Goal: Navigation & Orientation: Find specific page/section

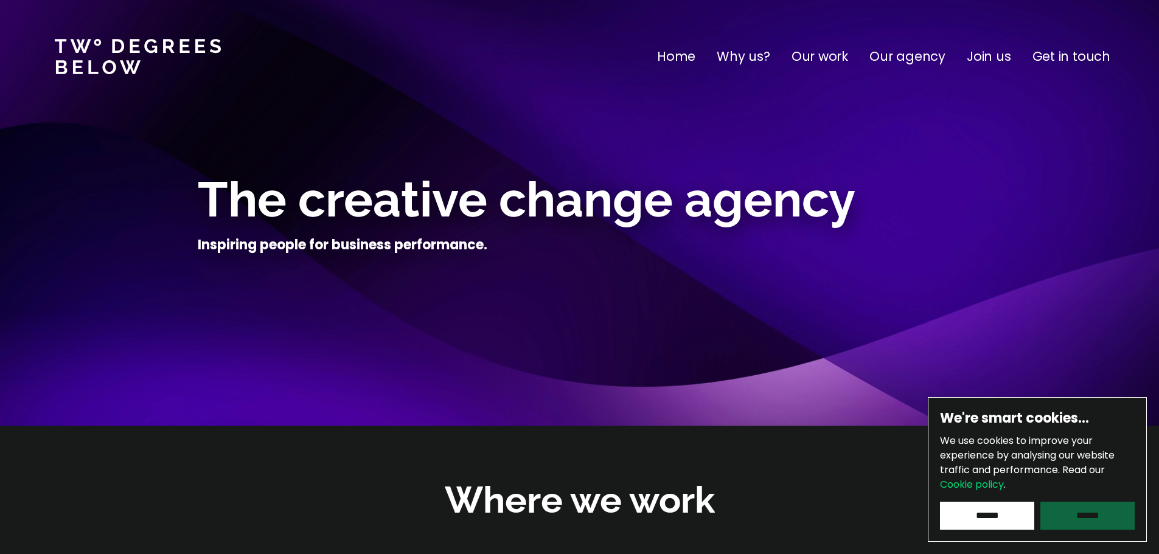
click at [1073, 513] on input "******" at bounding box center [1087, 516] width 94 height 28
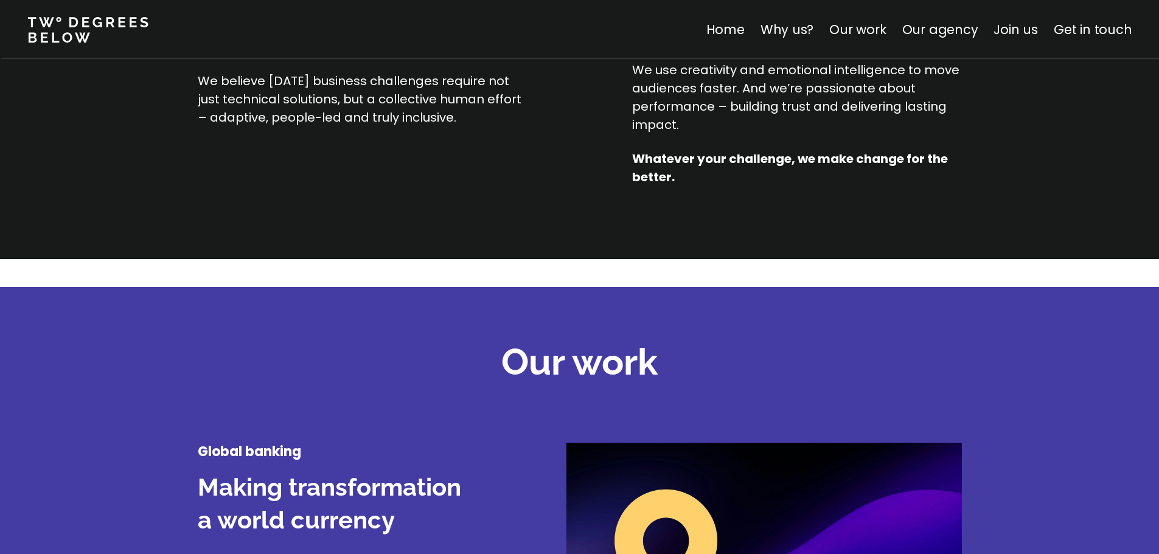
scroll to position [912, 0]
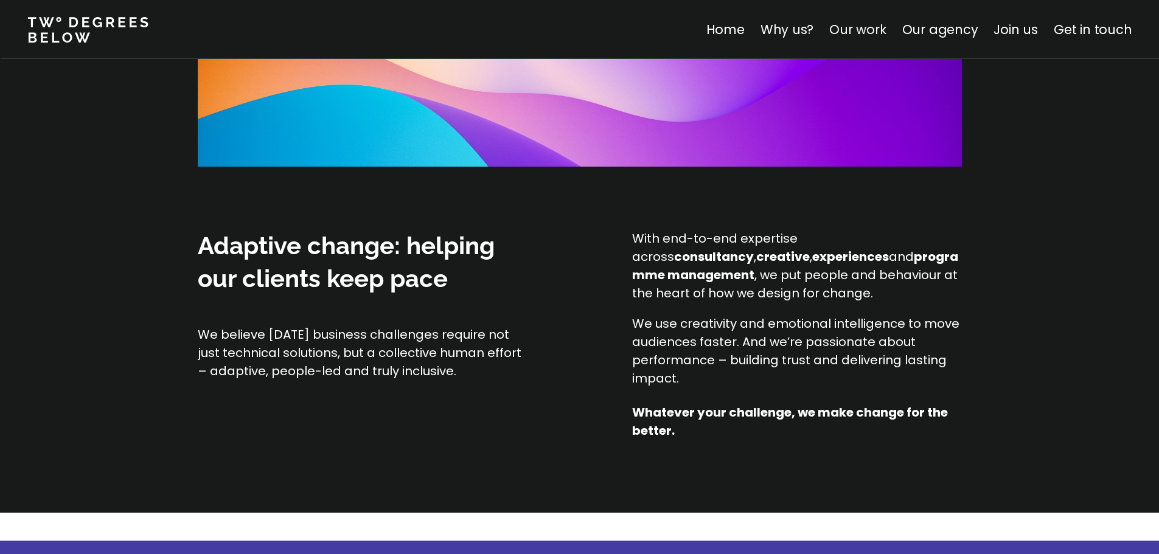
click at [864, 24] on link "Our work" at bounding box center [857, 30] width 57 height 18
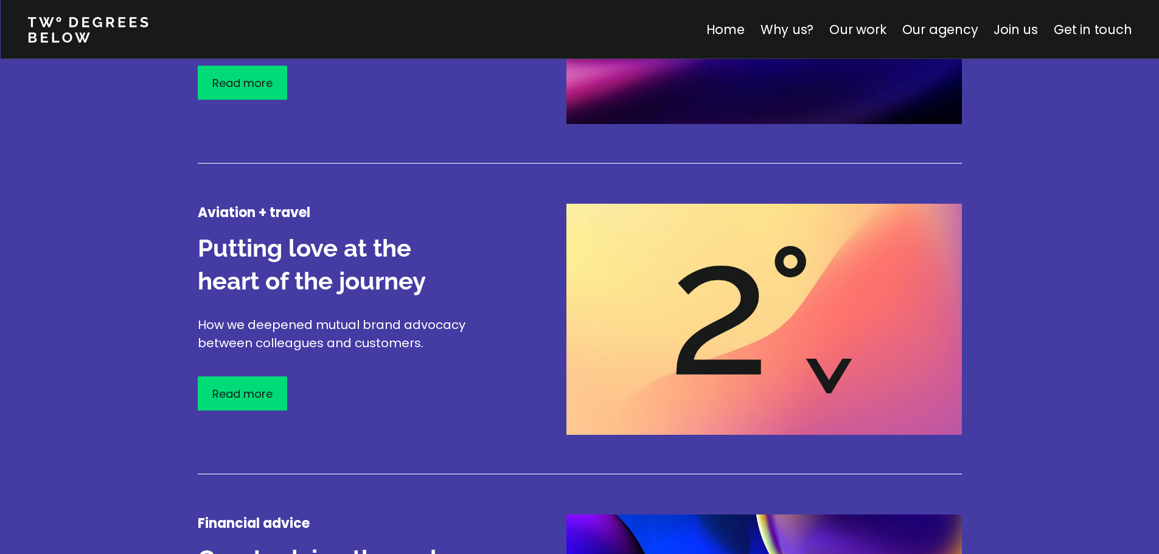
scroll to position [1729, 0]
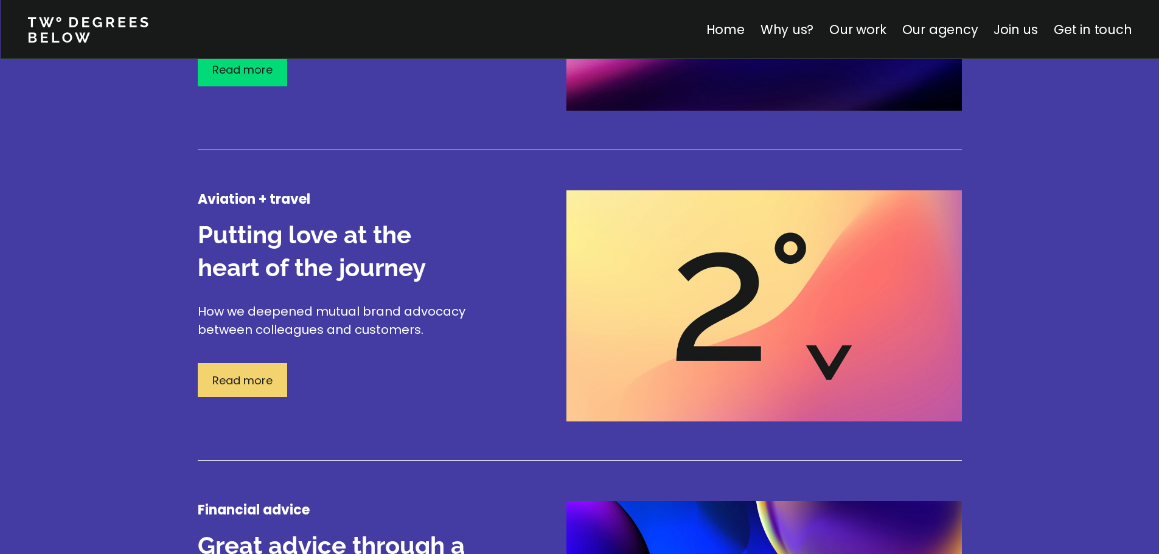
click at [264, 389] on div "Read more" at bounding box center [242, 380] width 89 height 34
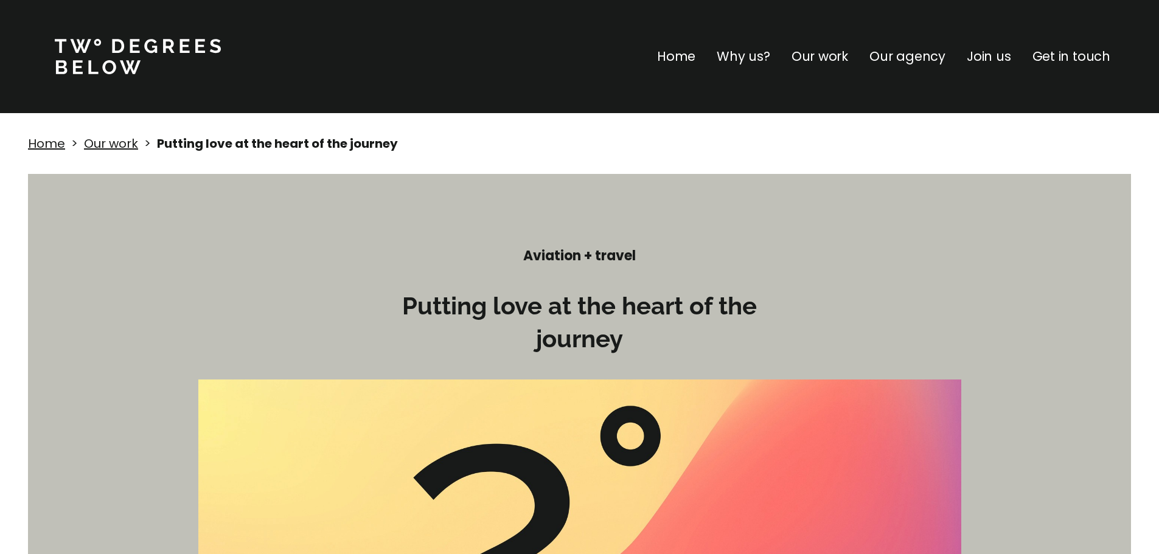
click at [823, 59] on p "Our work" at bounding box center [819, 56] width 57 height 19
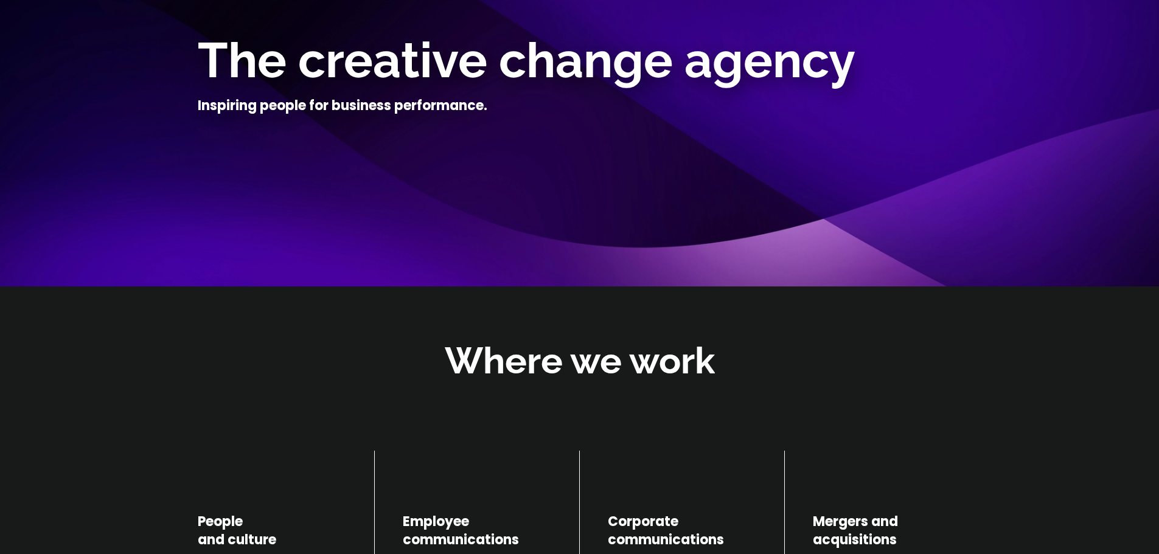
scroll to position [26, 0]
